Goal: Task Accomplishment & Management: Use online tool/utility

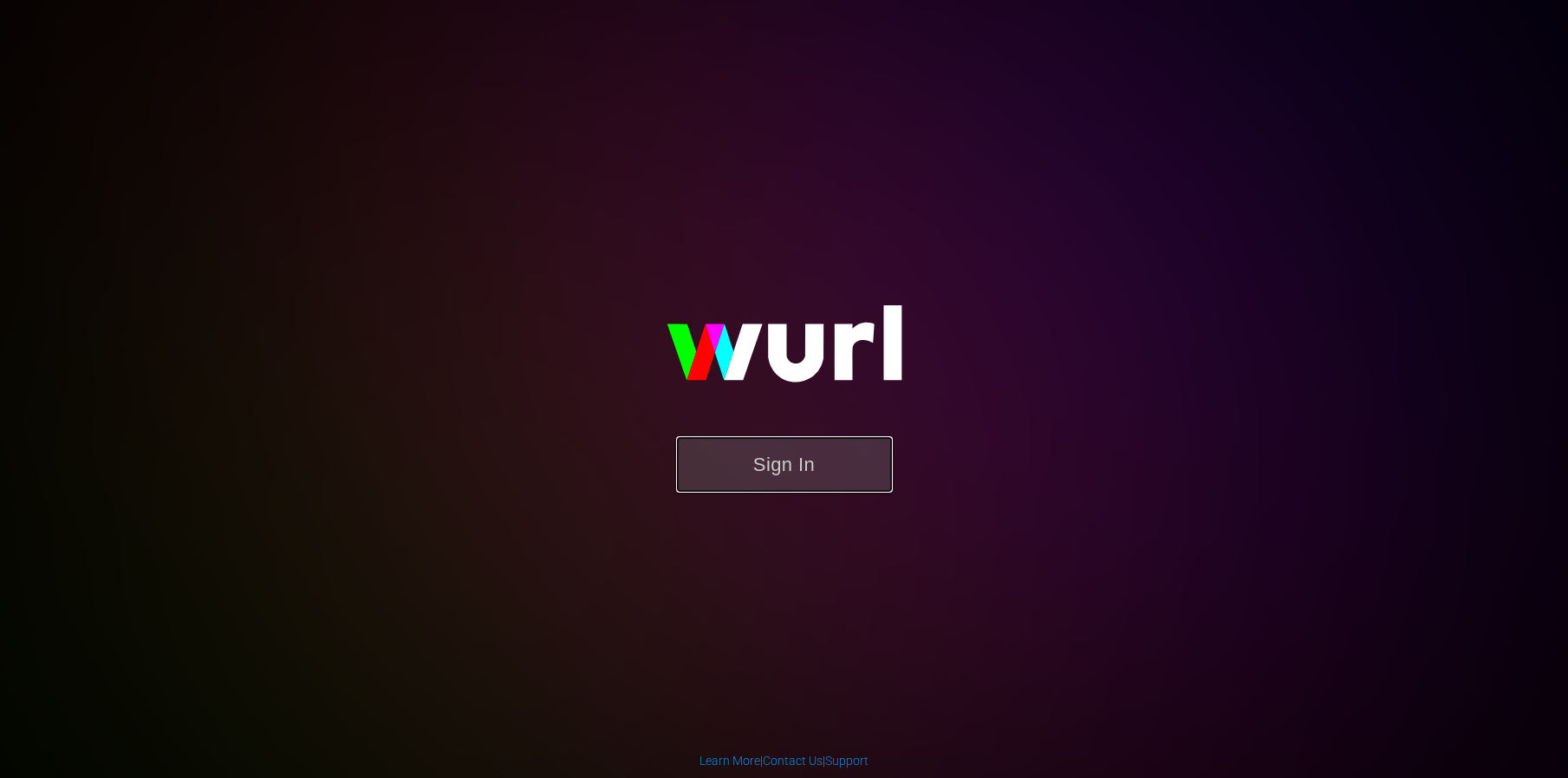
click at [787, 474] on button "Sign In" at bounding box center [784, 465] width 216 height 57
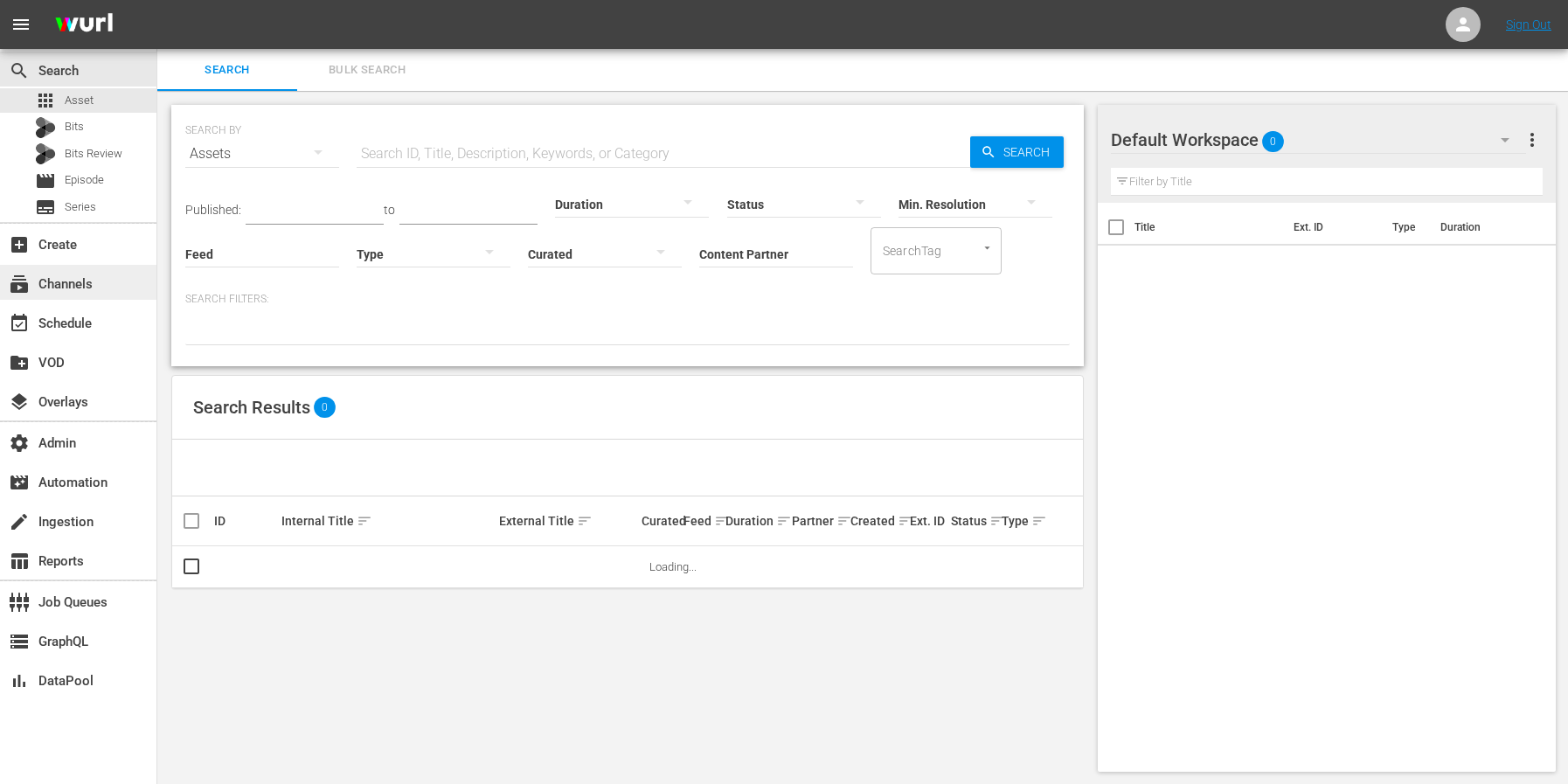
click at [49, 289] on div "subscriptions Channels" at bounding box center [49, 281] width 98 height 16
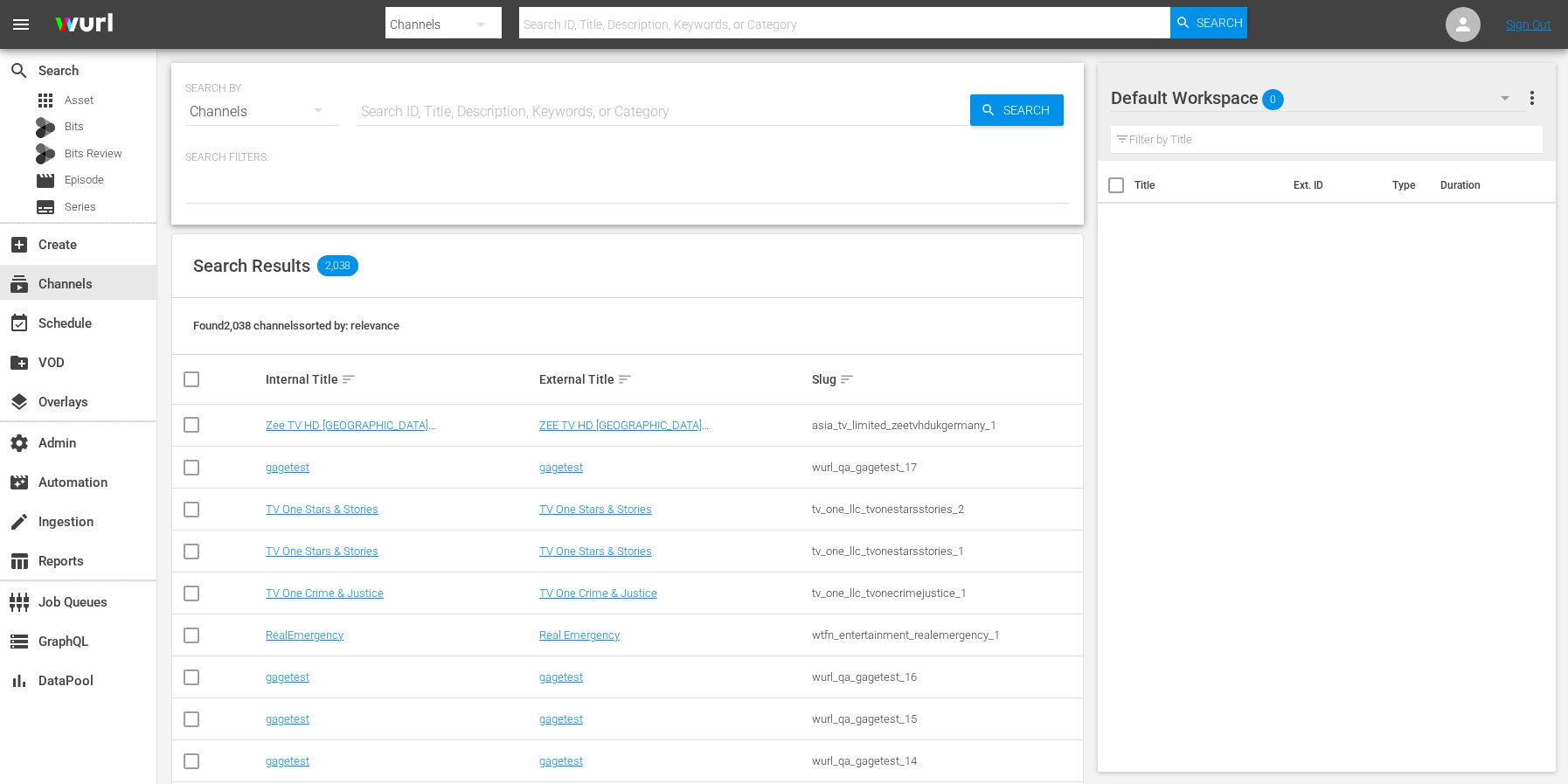
click at [378, 121] on input "text" at bounding box center [663, 111] width 613 height 42
type input "real m"
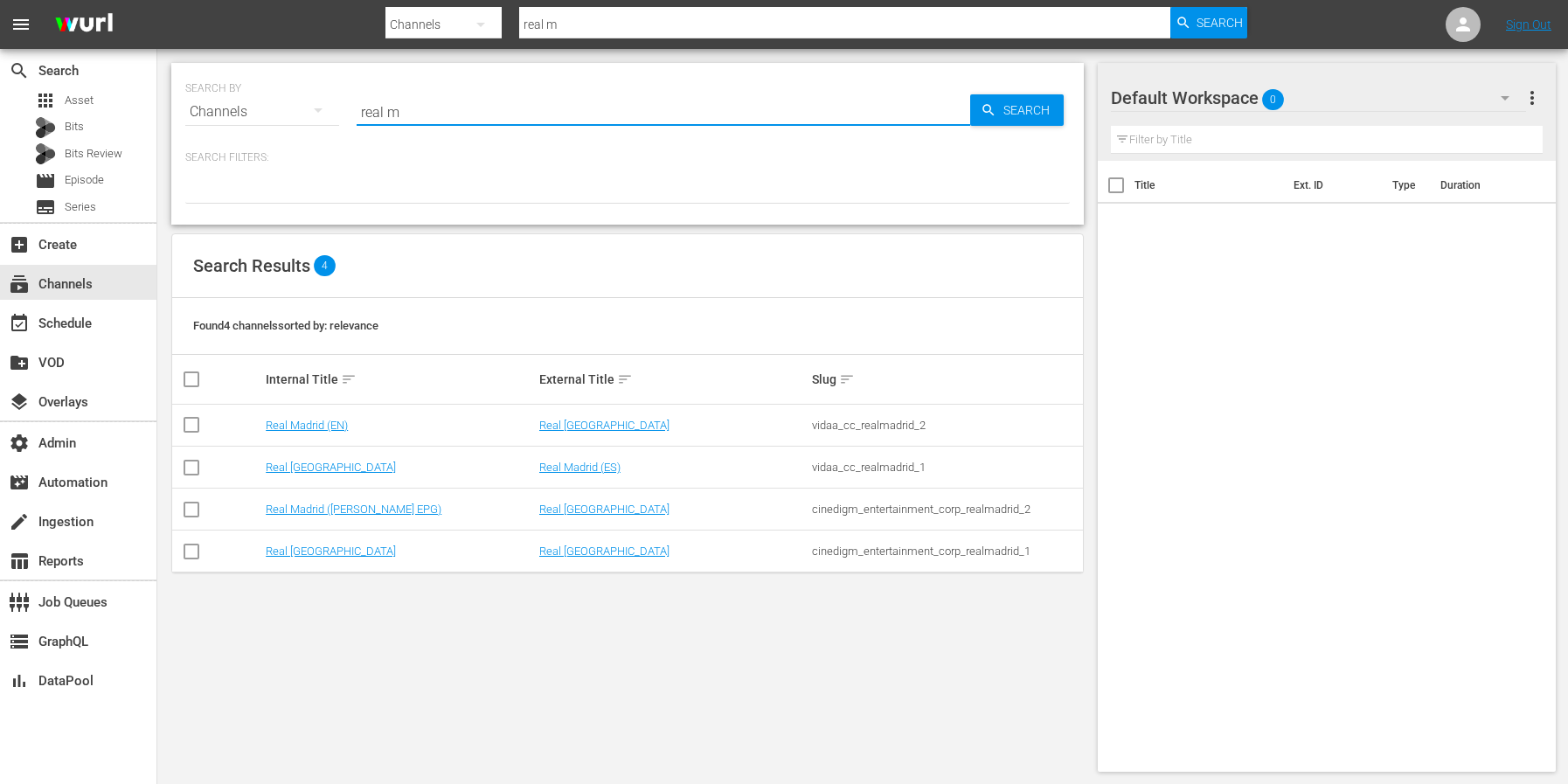
type input "real madrid"
click at [302, 553] on link "Real [GEOGRAPHIC_DATA]" at bounding box center [330, 551] width 130 height 13
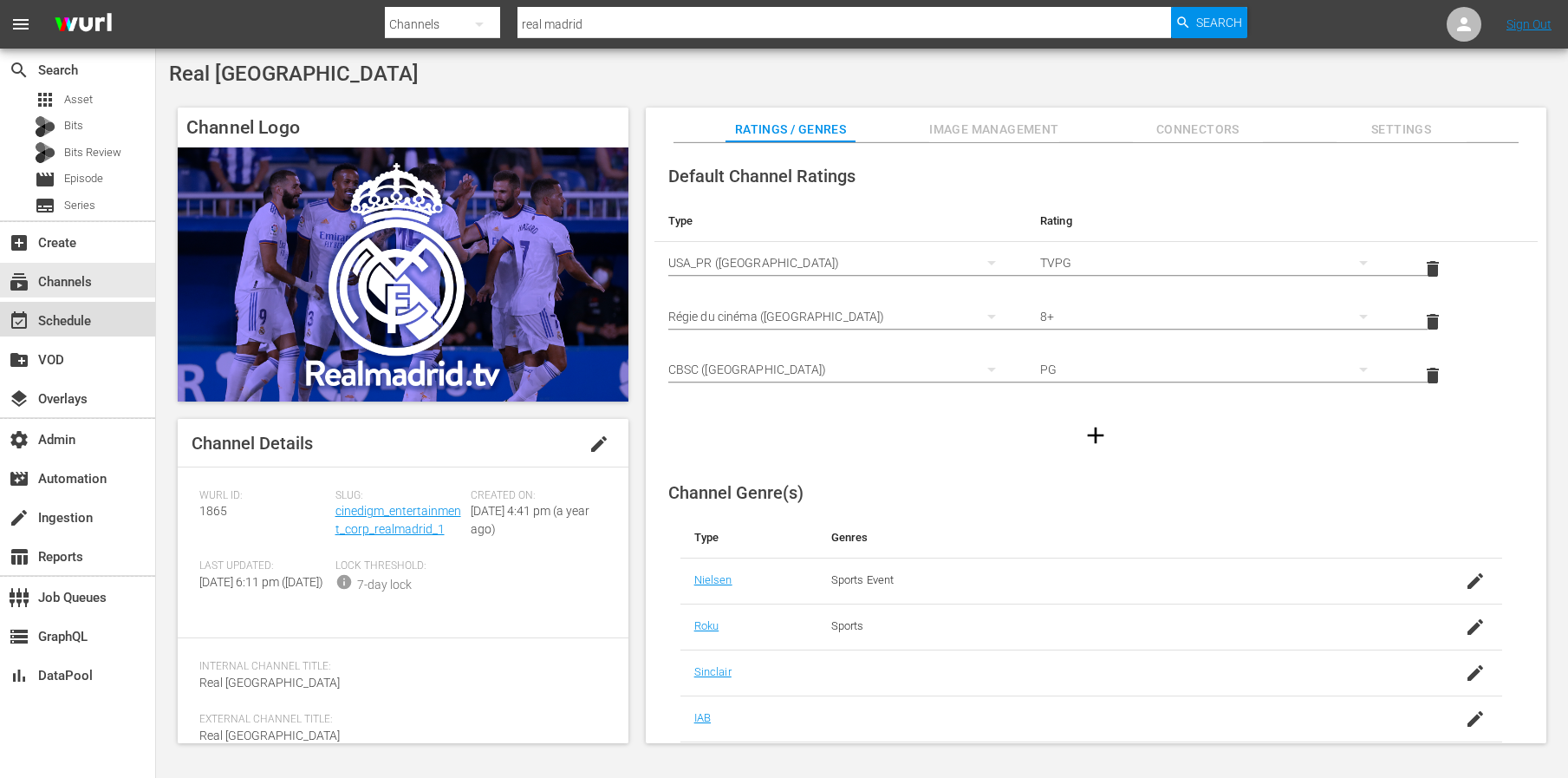
click at [62, 326] on div "event_available Schedule" at bounding box center [49, 318] width 97 height 16
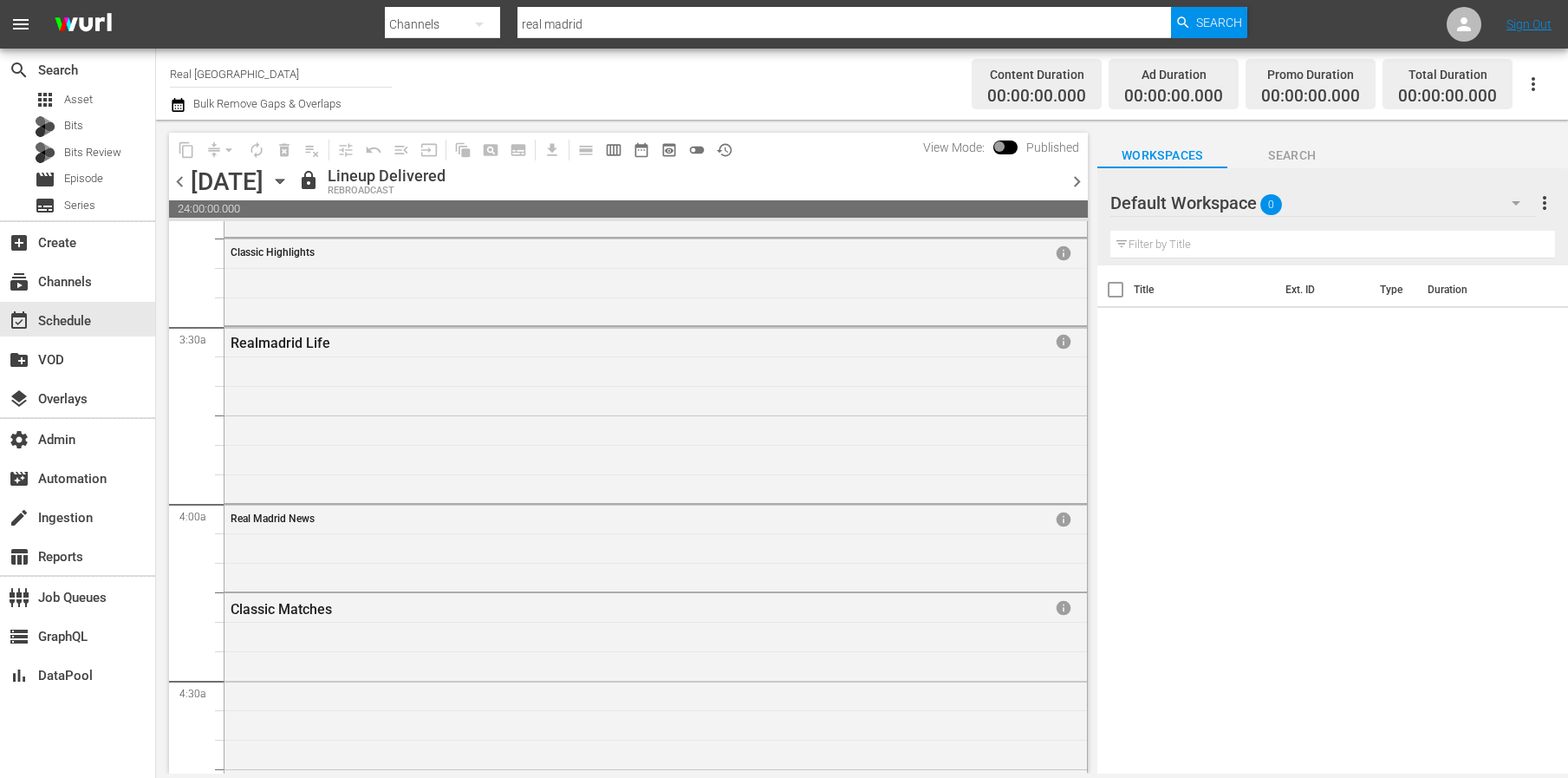
scroll to position [1101, 0]
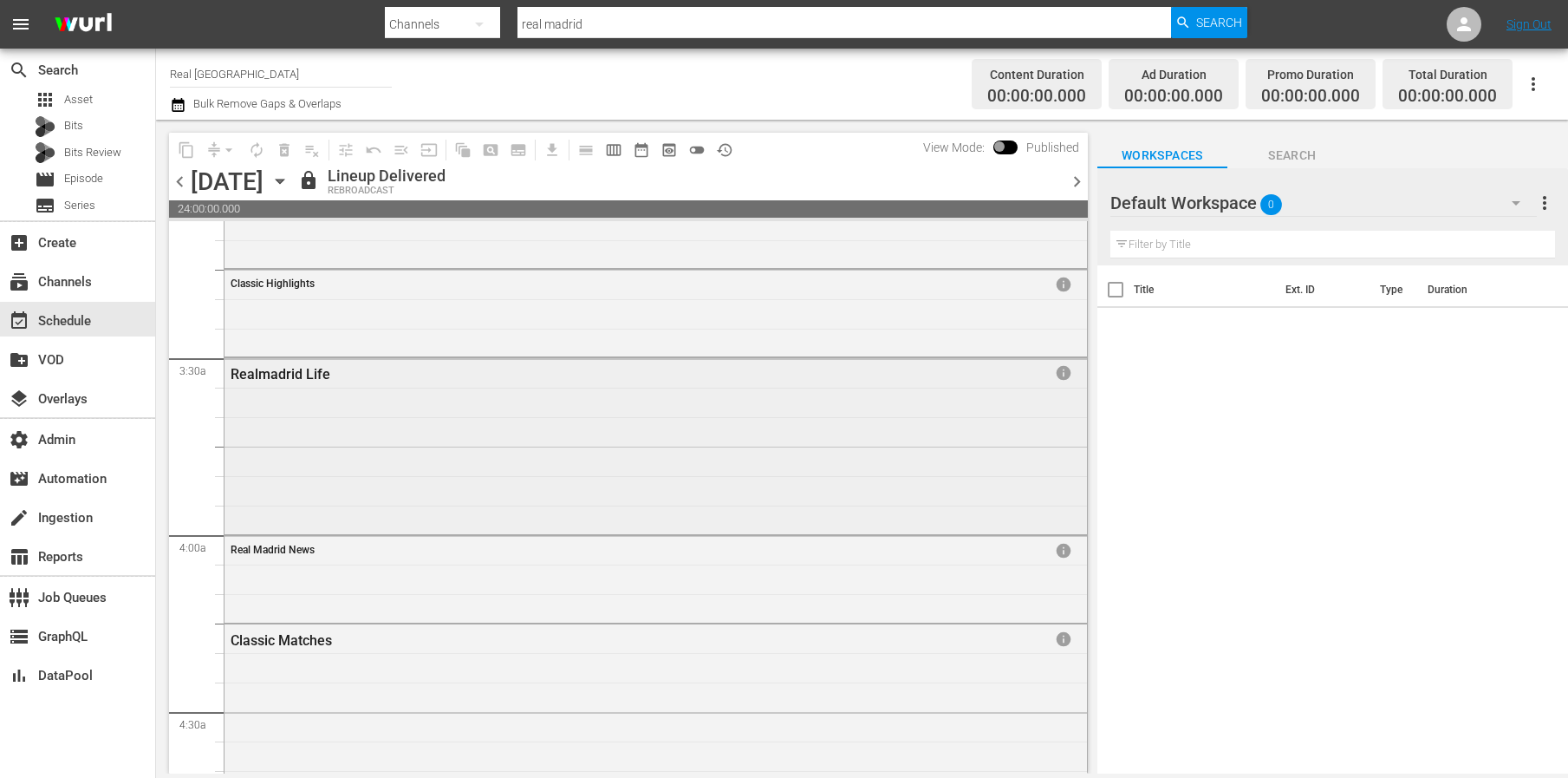
click at [674, 462] on div "Realmadrid Life info" at bounding box center [655, 443] width 863 height 171
click at [1535, 87] on icon "button" at bounding box center [1534, 84] width 21 height 21
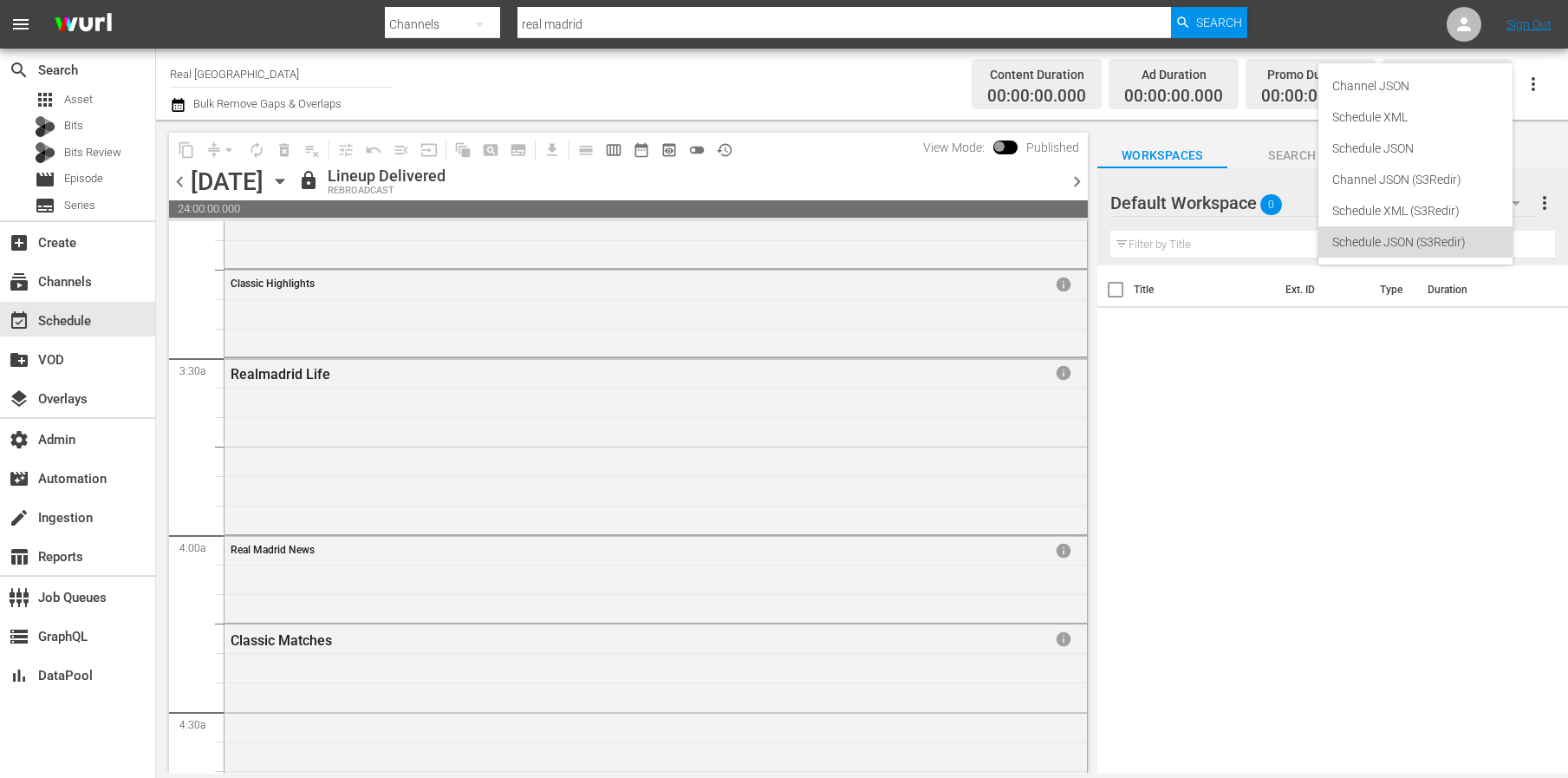
click at [1432, 250] on div "Schedule JSON (S3Redir)" at bounding box center [1415, 241] width 166 height 31
